Goal: Find contact information: Find contact information

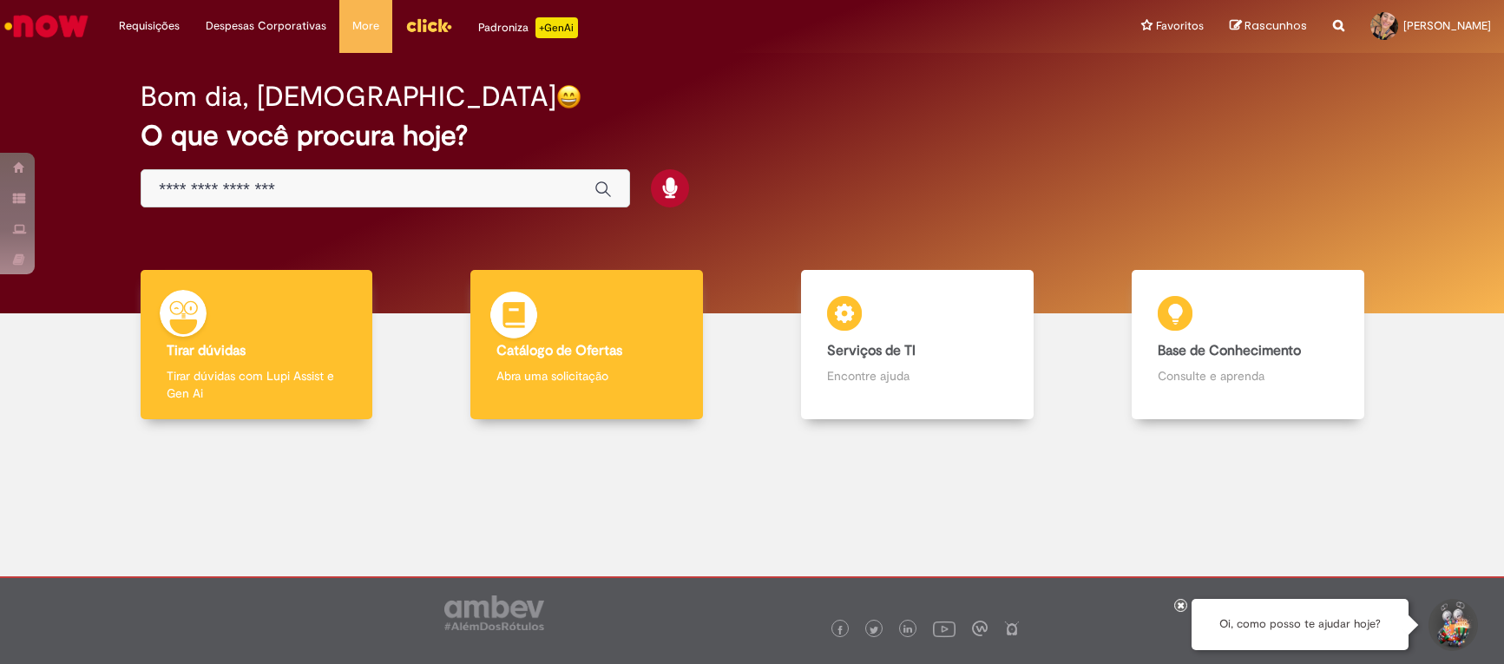
click at [575, 349] on b "Catálogo de Ofertas" at bounding box center [559, 350] width 126 height 17
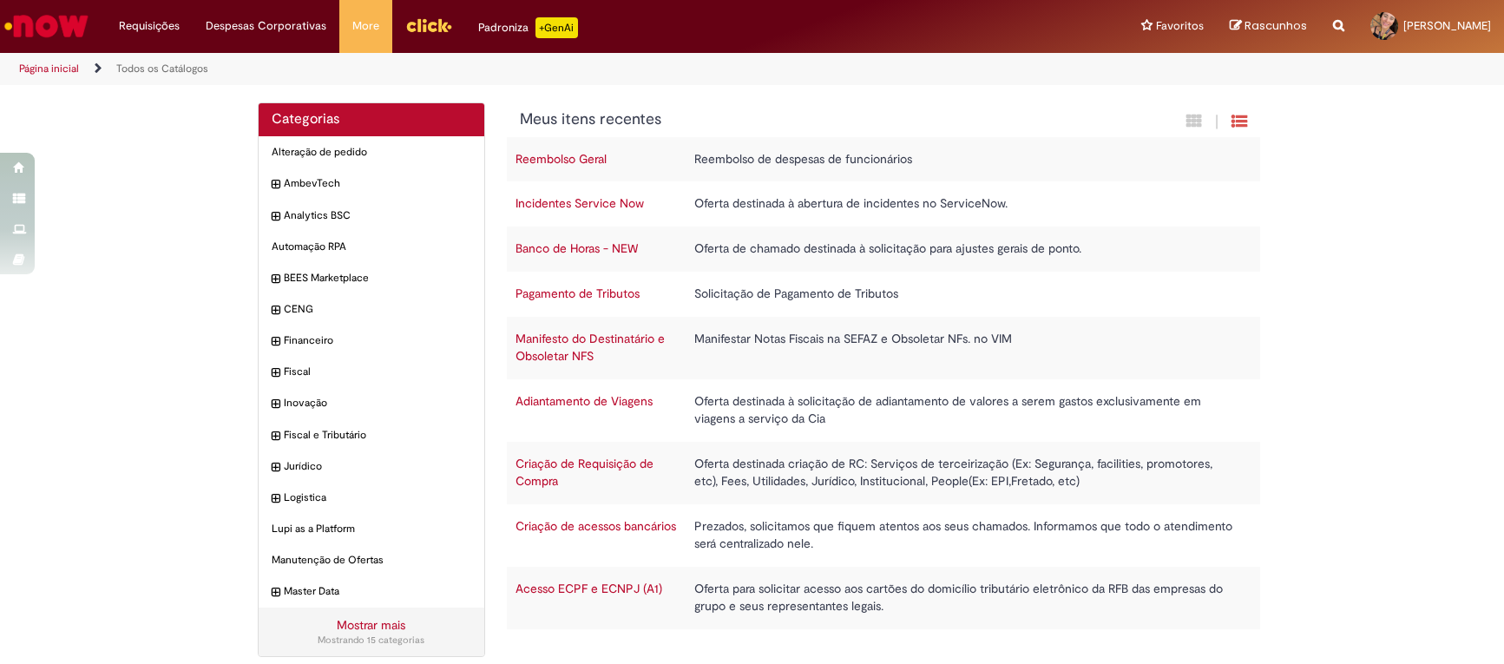
click at [1330, 29] on div "Reportar problema Artigos Não encontrou base de conhecimento Catálogo Não foram…" at bounding box center [1338, 26] width 37 height 53
click at [1333, 29] on icon "Search from all sources" at bounding box center [1338, 15] width 11 height 31
click at [1324, 29] on input "text" at bounding box center [1304, 26] width 80 height 29
type input "*****"
click button "Pesquisar" at bounding box center [1248, 26] width 34 height 29
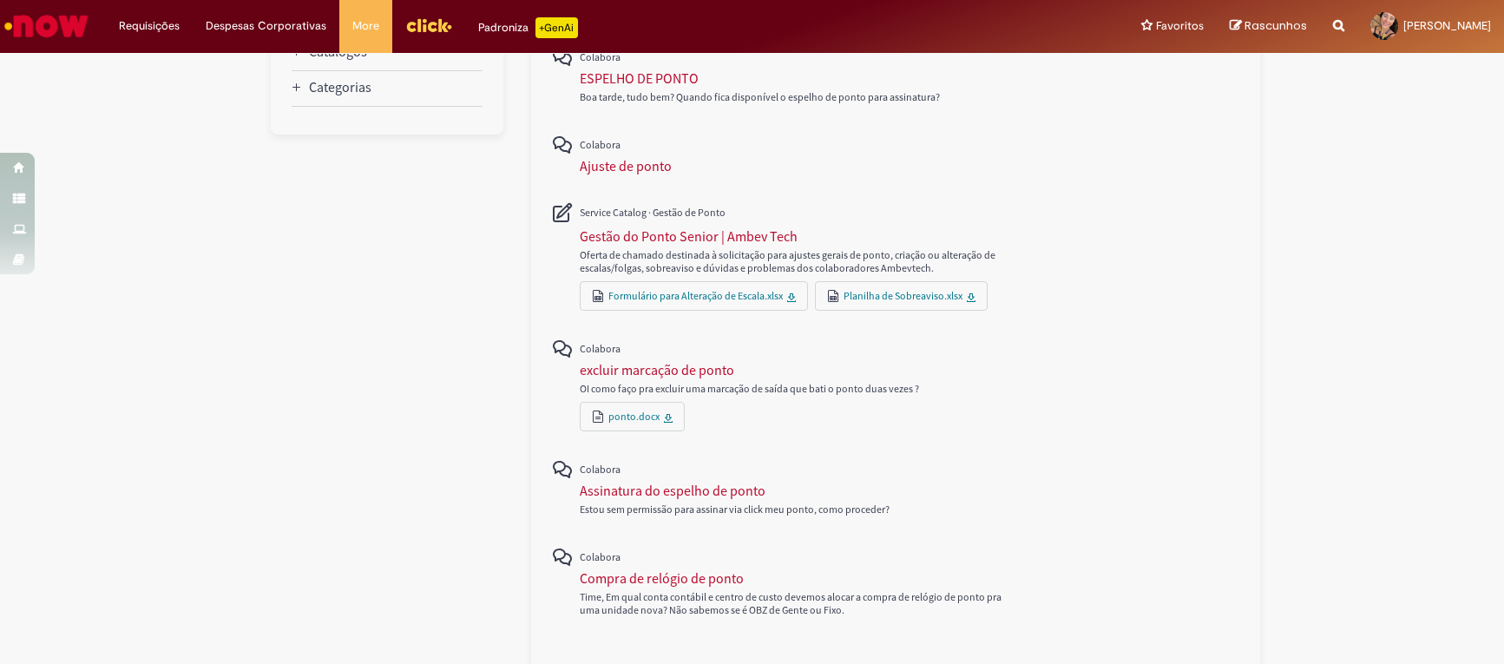
scroll to position [679, 0]
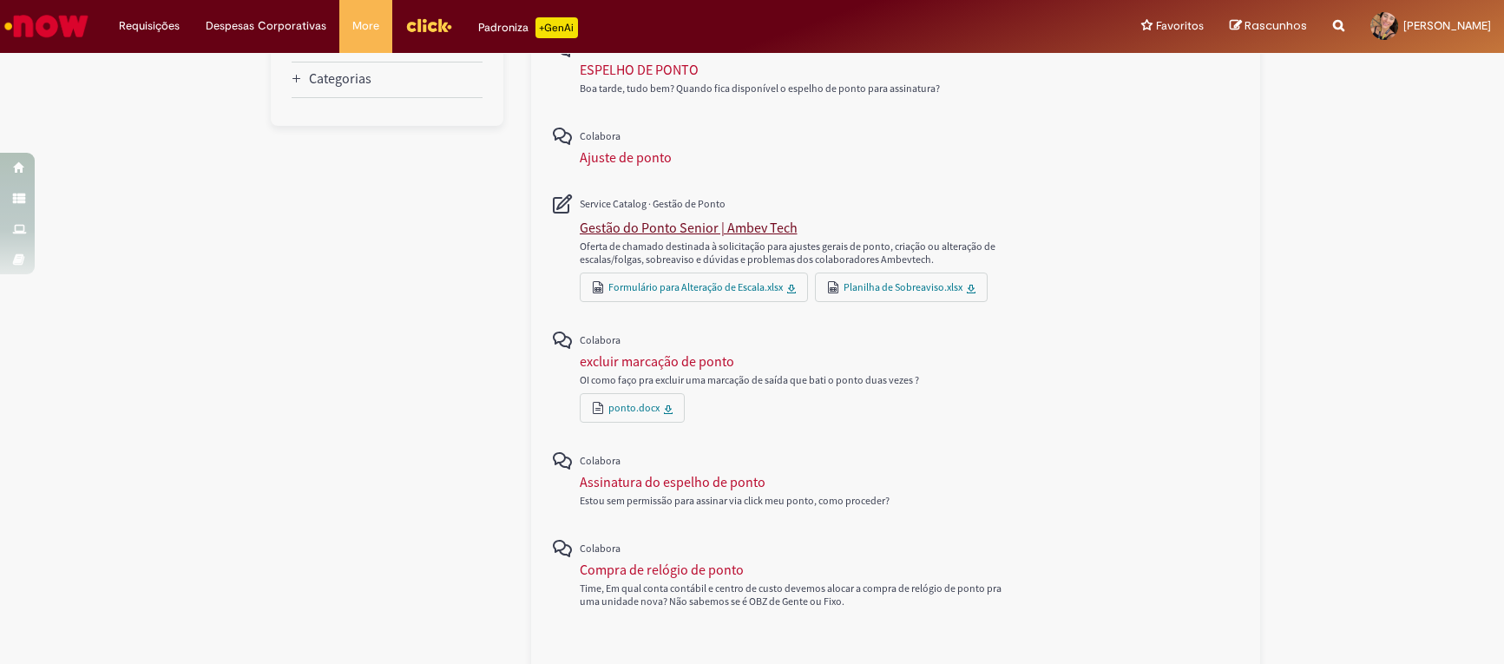
click at [745, 221] on div "Gestão do Ponto Senior | Ambev Tech" at bounding box center [689, 227] width 218 height 17
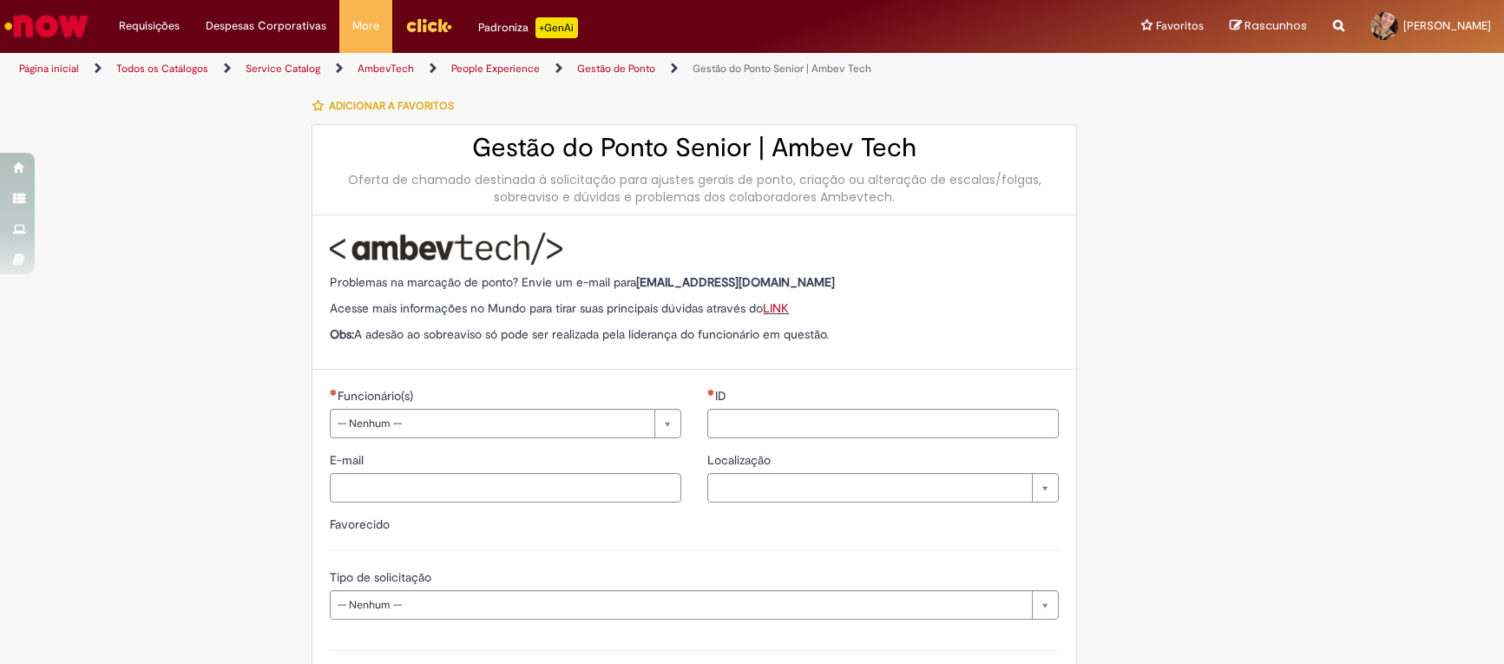
click at [789, 286] on p "Problemas na marcação de ponto? Envie um e-mail para [EMAIL_ADDRESS][DOMAIN_NAM…" at bounding box center [694, 281] width 729 height 17
drag, startPoint x: 1490, startPoint y: 208, endPoint x: 1488, endPoint y: 245, distance: 36.5
type input "**********"
drag, startPoint x: 1498, startPoint y: 156, endPoint x: 1465, endPoint y: 245, distance: 94.4
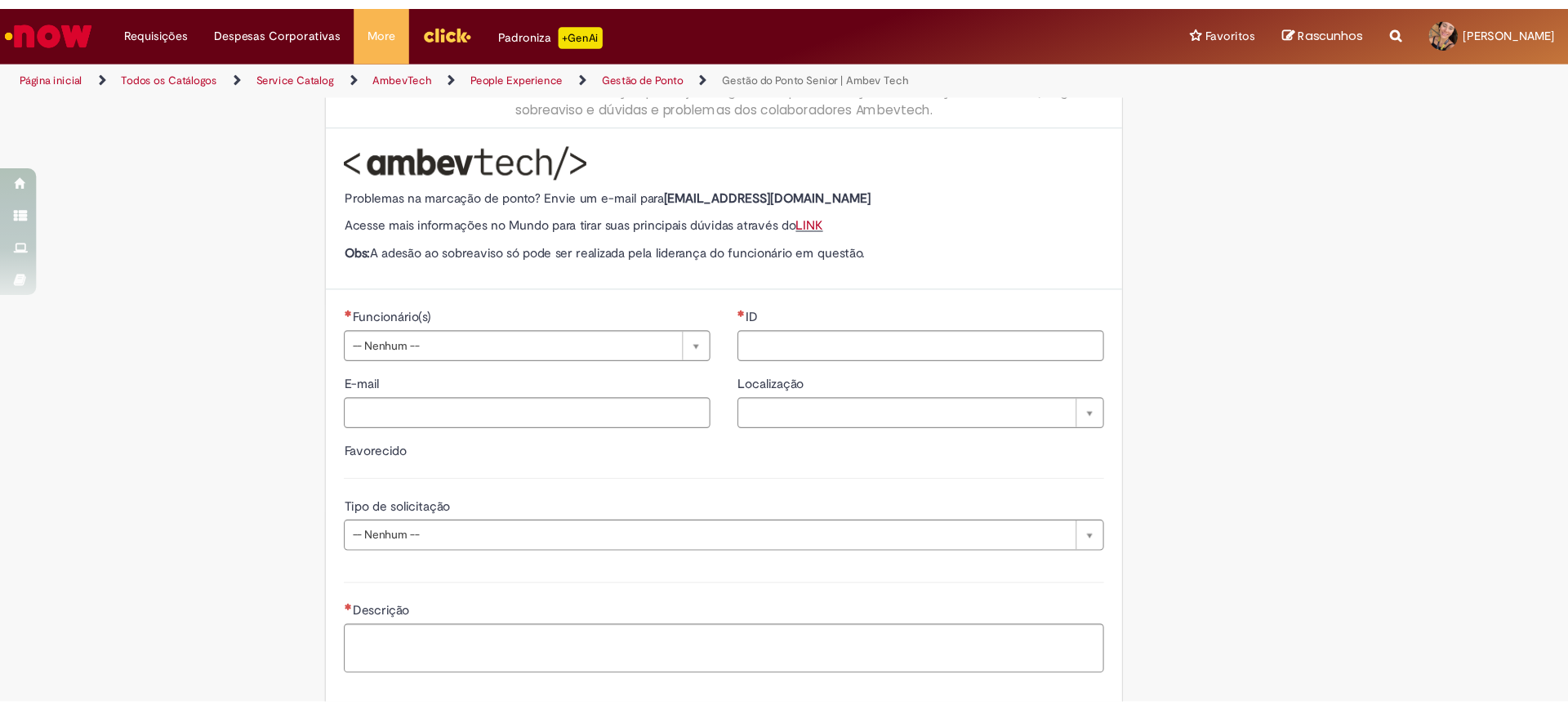
scroll to position [101, 0]
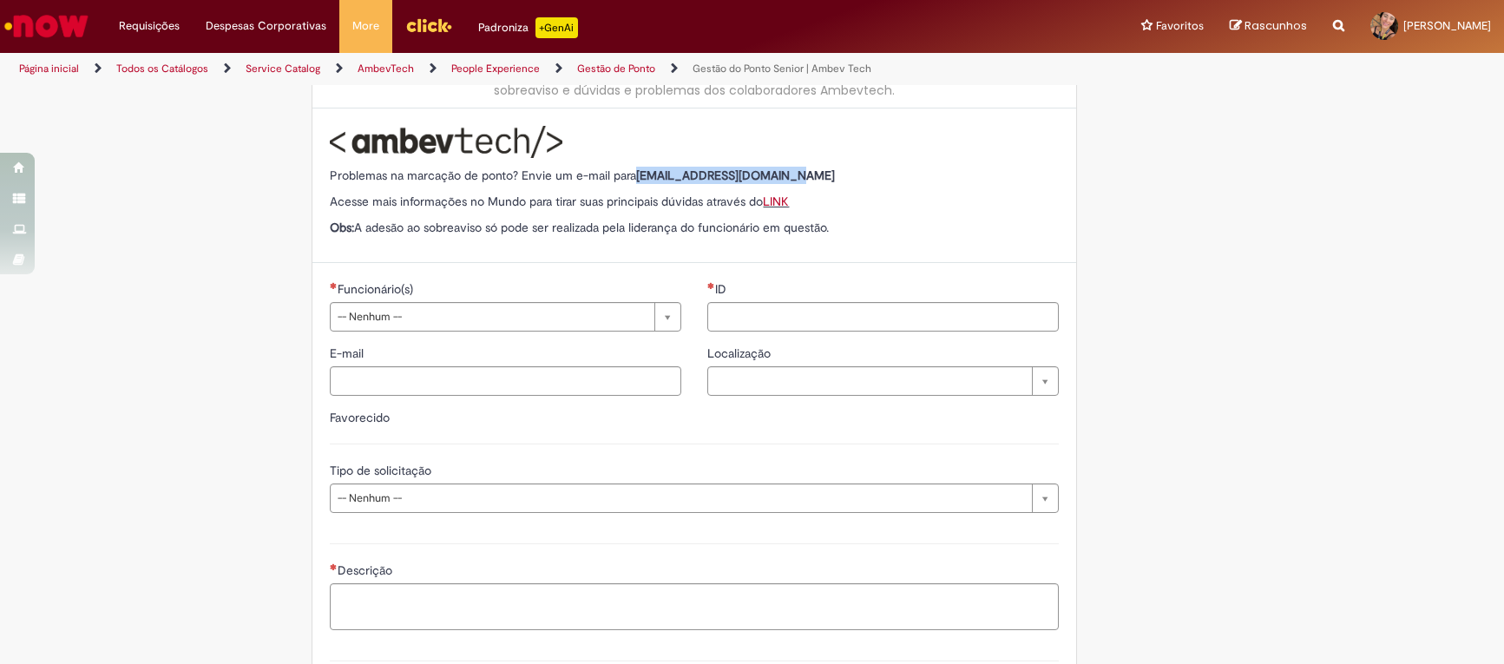
drag, startPoint x: 782, startPoint y: 172, endPoint x: 633, endPoint y: 174, distance: 148.4
click at [633, 174] on p "Problemas na marcação de ponto? Envie um e-mail para [EMAIL_ADDRESS][DOMAIN_NAM…" at bounding box center [694, 175] width 729 height 17
copy strong "[EMAIL_ADDRESS][DOMAIN_NAME]"
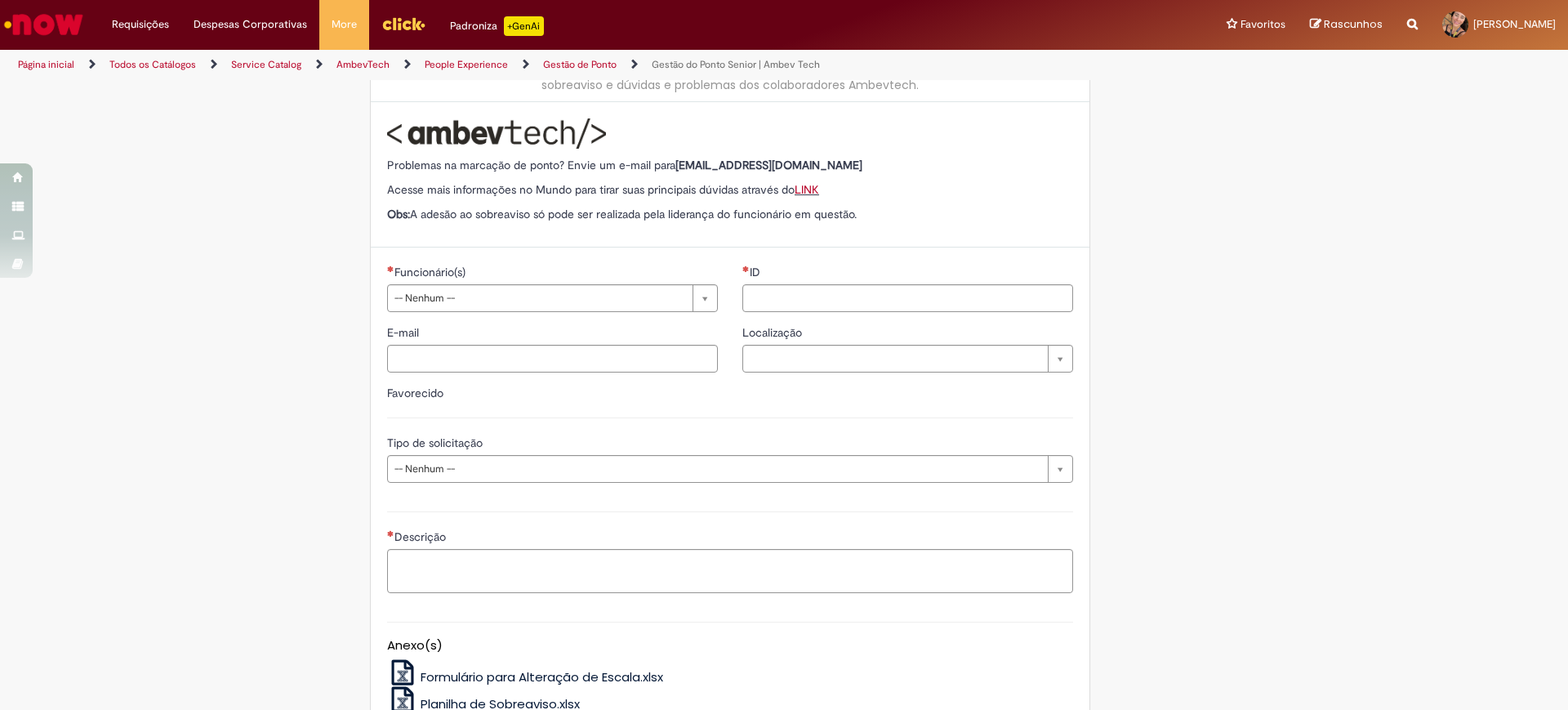
click at [1109, 214] on div "**********" at bounding box center [783, 414] width 955 height 865
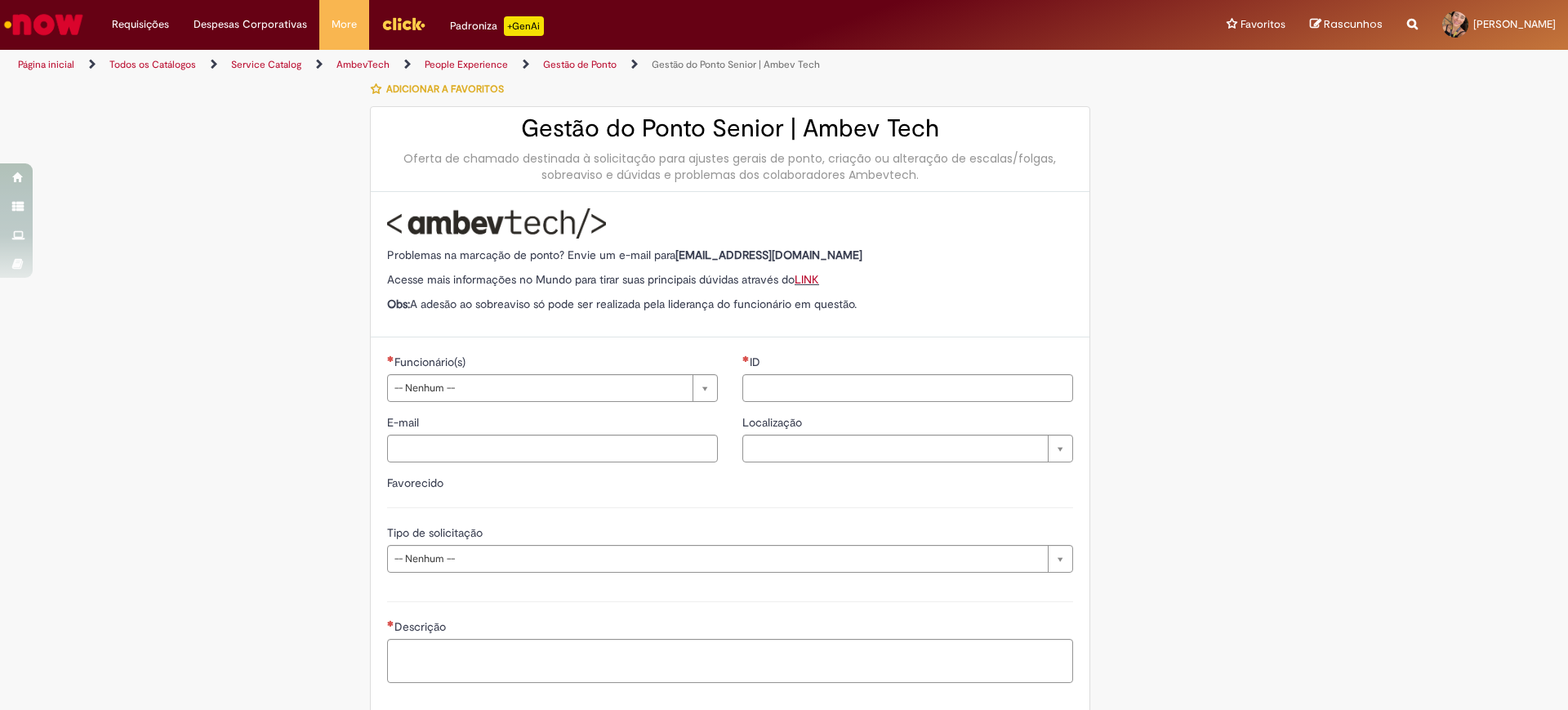
scroll to position [0, 0]
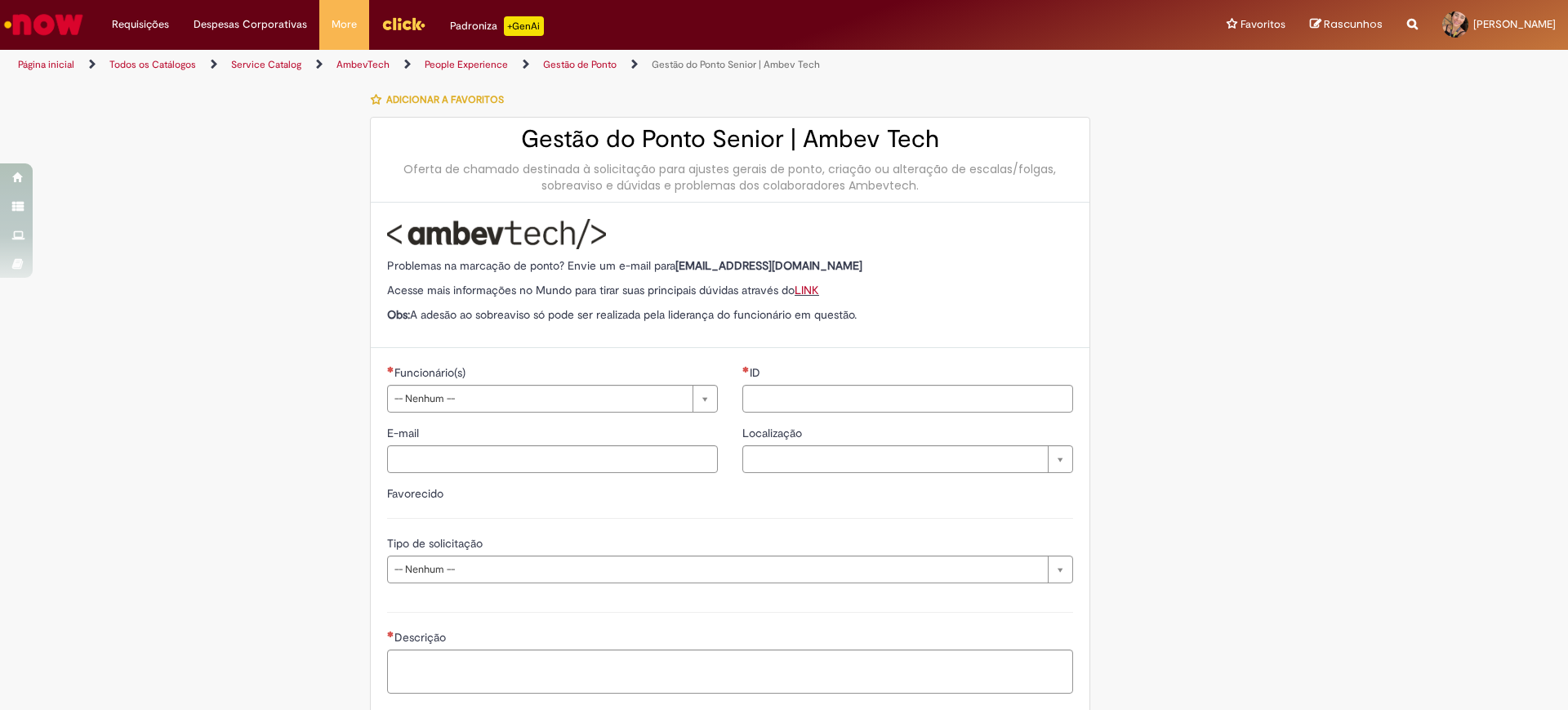
click at [494, 68] on link "People Experience" at bounding box center [466, 65] width 83 height 13
